Goal: Task Accomplishment & Management: Manage account settings

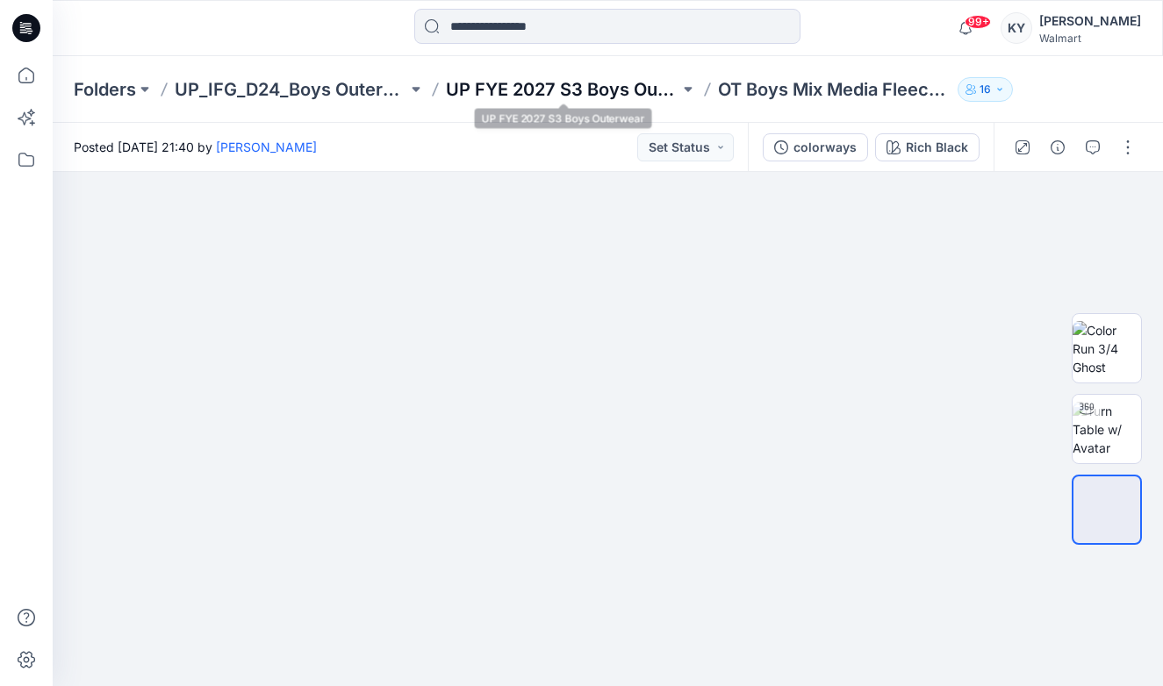
click at [617, 86] on p "UP FYE 2027 S3 Boys Outerwear" at bounding box center [562, 89] width 233 height 25
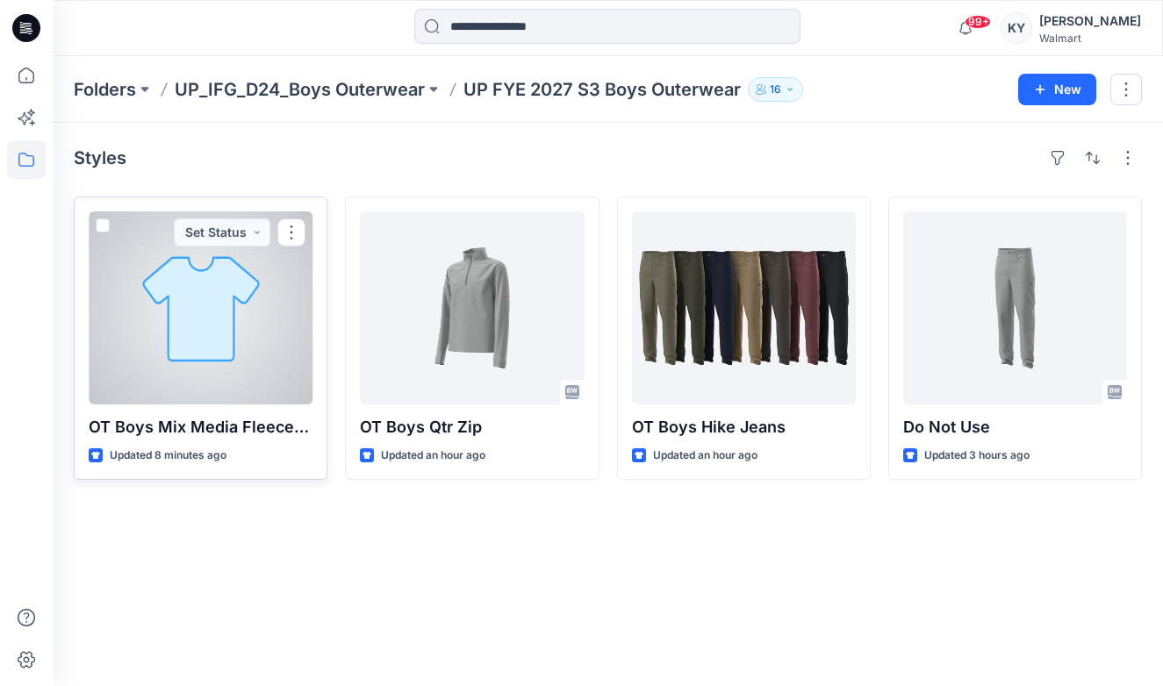
click at [227, 330] on div at bounding box center [201, 308] width 224 height 193
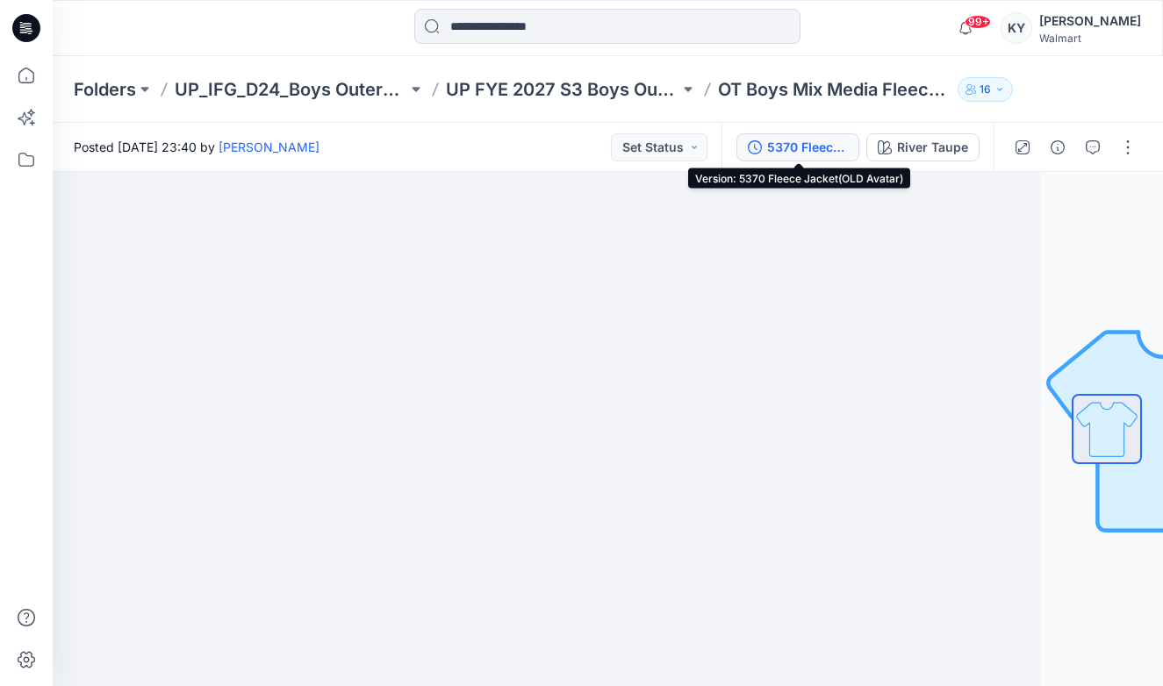
click at [823, 147] on div "5370 Fleece Jacket(OLD Avatar)" at bounding box center [807, 147] width 81 height 19
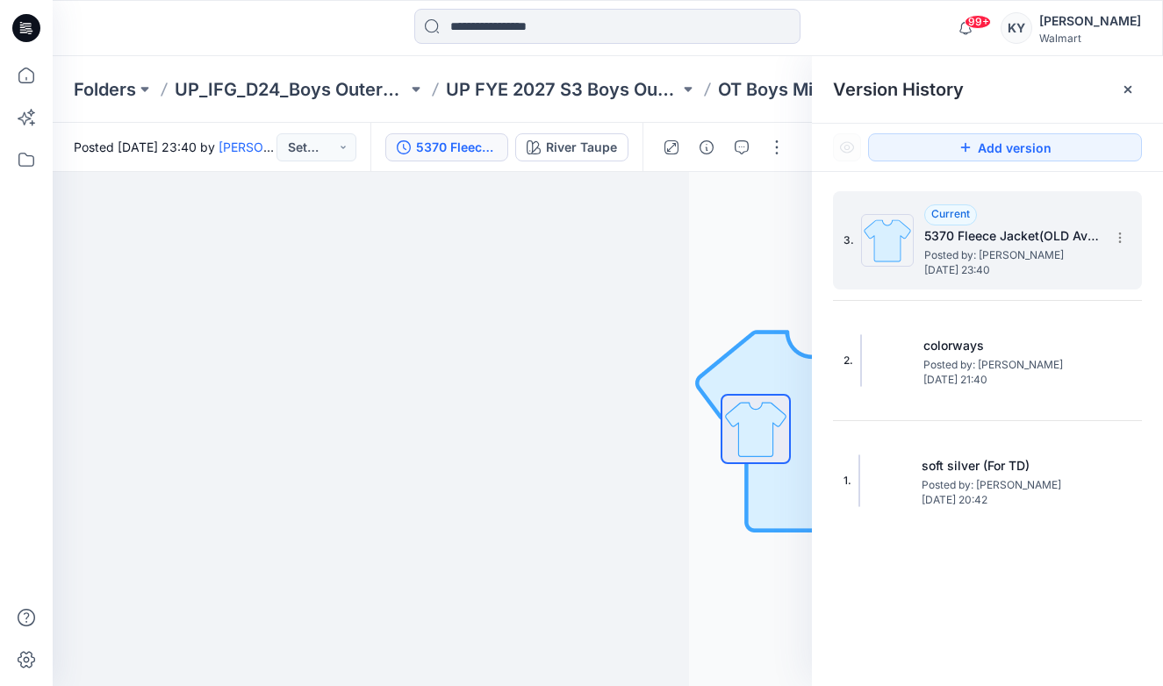
click at [1059, 250] on span "Posted by: [PERSON_NAME]" at bounding box center [1012, 256] width 176 height 18
click at [1071, 243] on h5 "5370 Fleece Jacket(OLD Avatar)" at bounding box center [1012, 236] width 176 height 21
click at [1120, 242] on icon at bounding box center [1119, 241] width 1 height 1
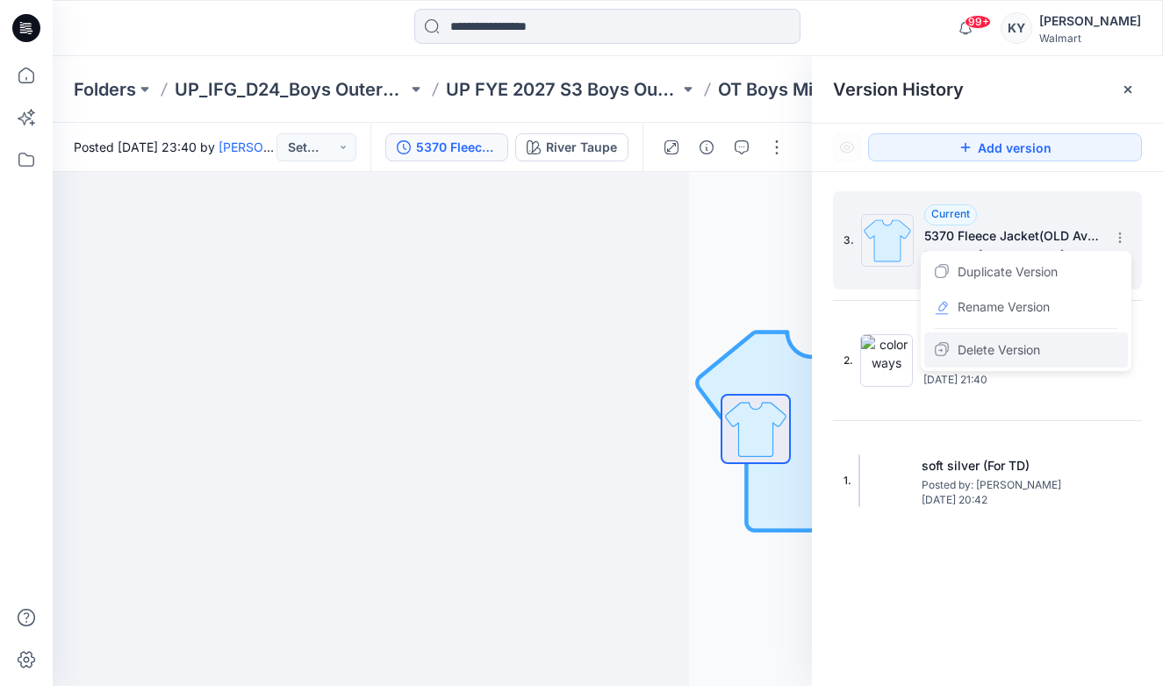
click at [1027, 352] on span "Delete Version" at bounding box center [999, 350] width 83 height 21
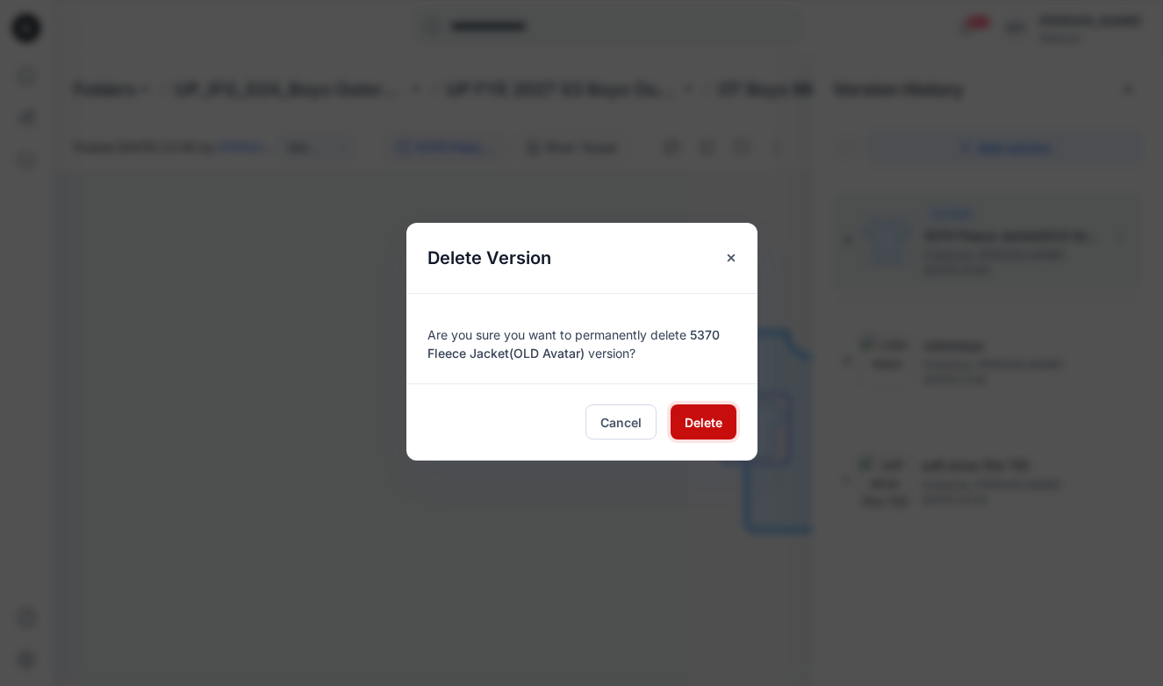
click at [708, 419] on span "Delete" at bounding box center [704, 422] width 38 height 18
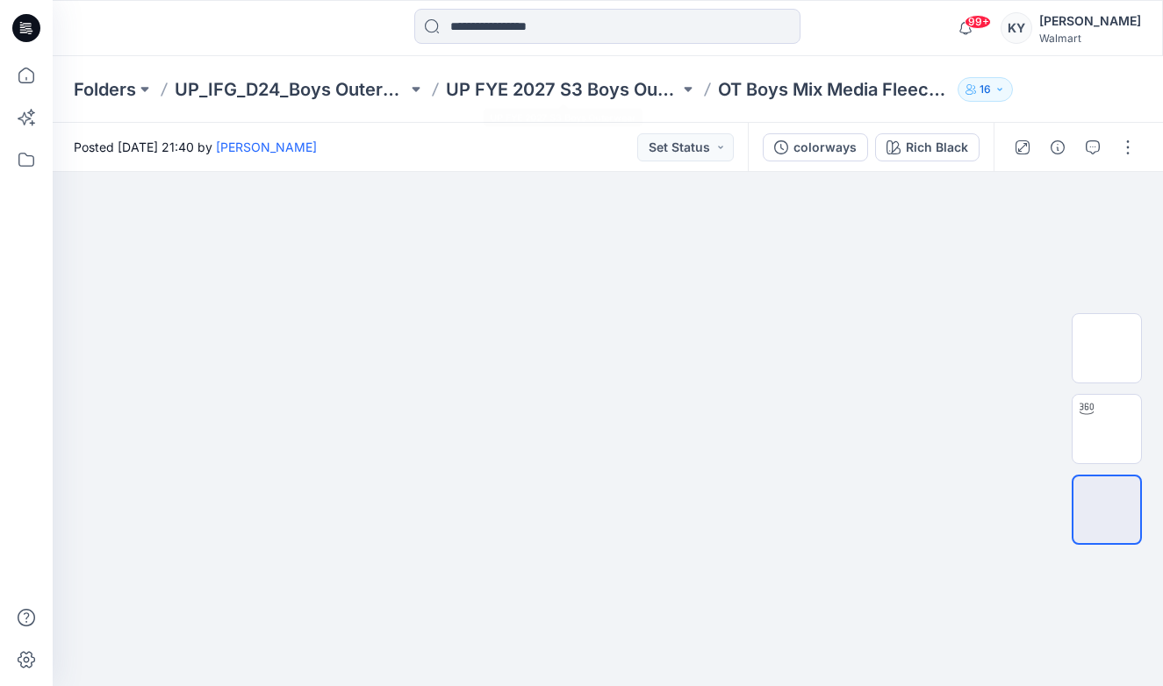
click at [584, 111] on div "Folders UP_IFG_D24_Boys Outerwear UP FYE 2027 S3 Boys Outerwear OT Boys Mix Med…" at bounding box center [608, 89] width 1110 height 67
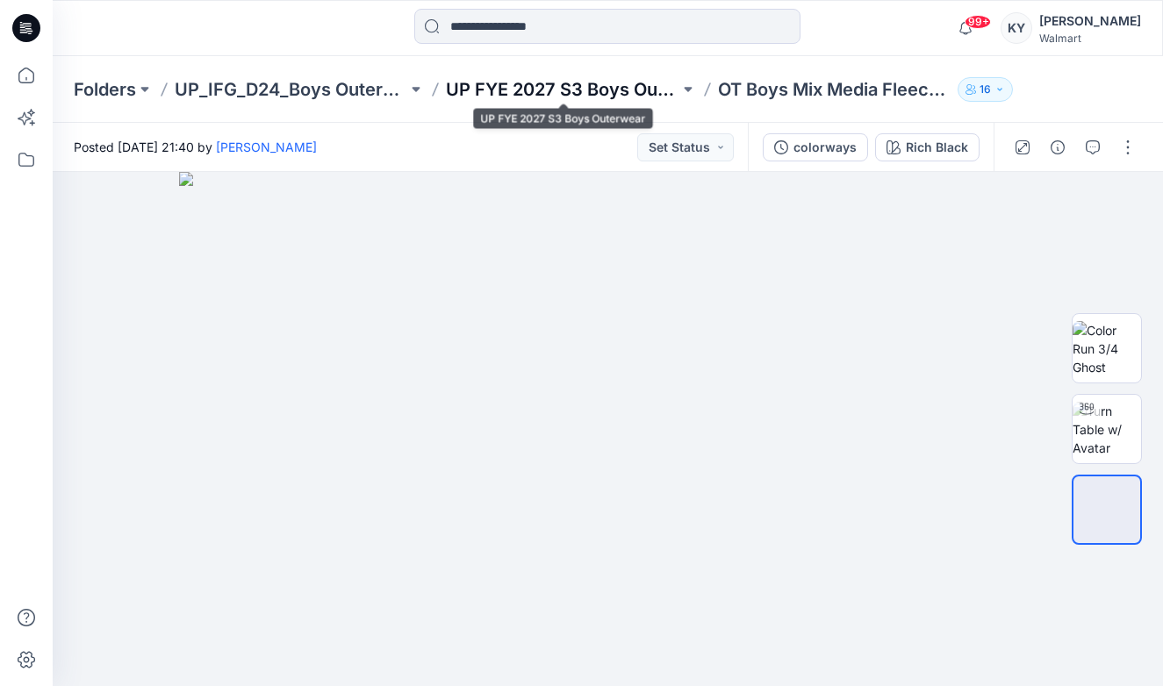
click at [585, 97] on p "UP FYE 2027 S3 Boys Outerwear" at bounding box center [562, 89] width 233 height 25
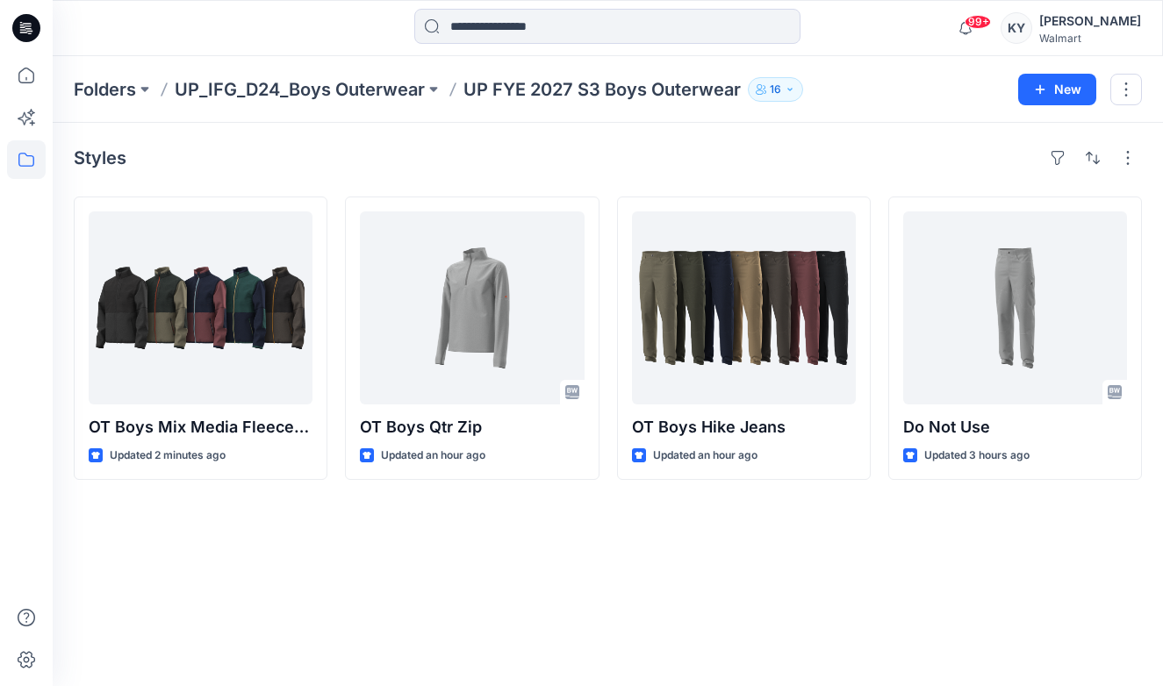
click at [973, 552] on div "Styles OT Boys Mix Media Fleece Jkt (non ASTM) Updated 2 minutes ago OT Boys Qt…" at bounding box center [608, 405] width 1110 height 564
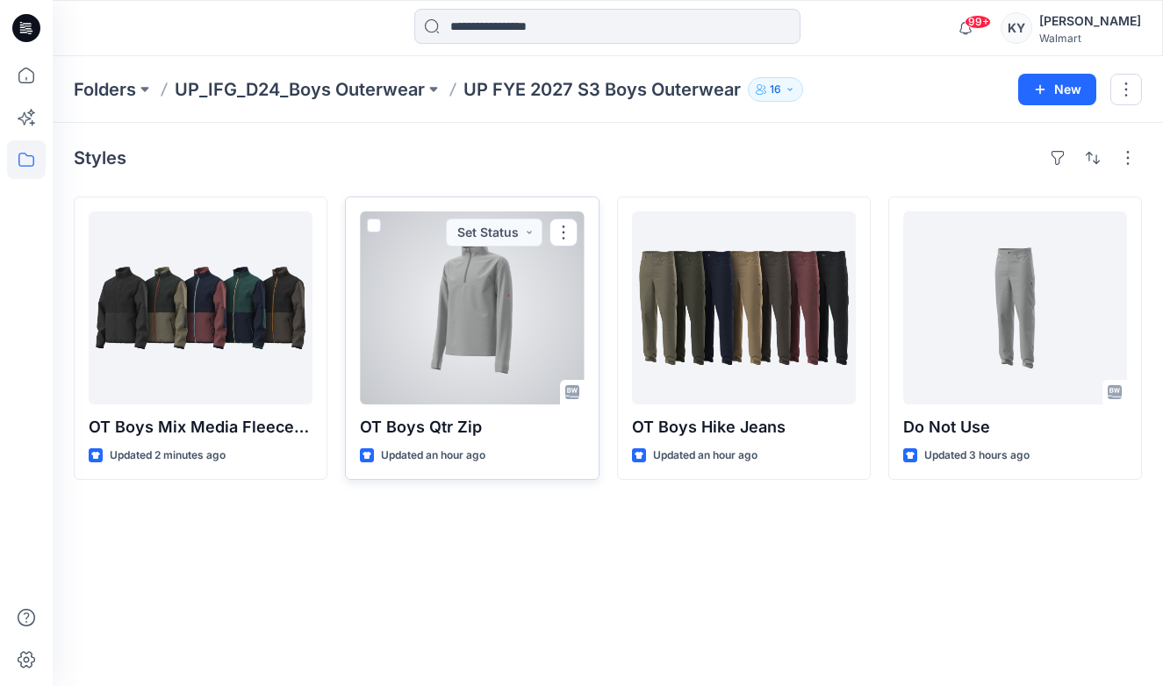
click at [551, 316] on div at bounding box center [472, 308] width 224 height 193
